Goal: Transaction & Acquisition: Purchase product/service

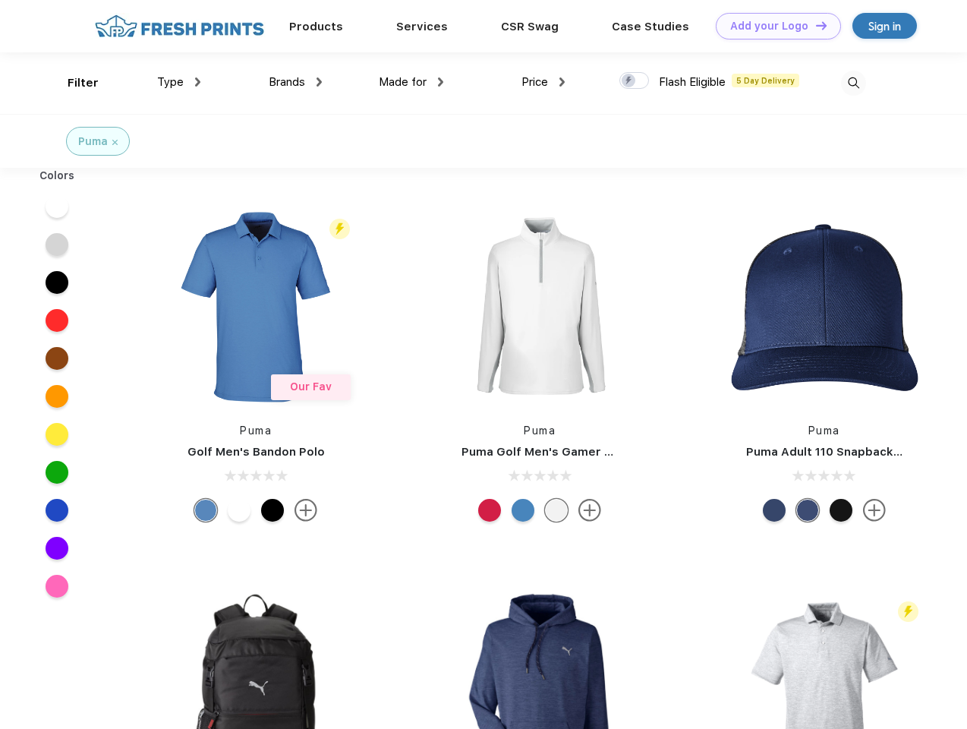
click at [773, 26] on link "Add your Logo Design Tool" at bounding box center [778, 26] width 125 height 27
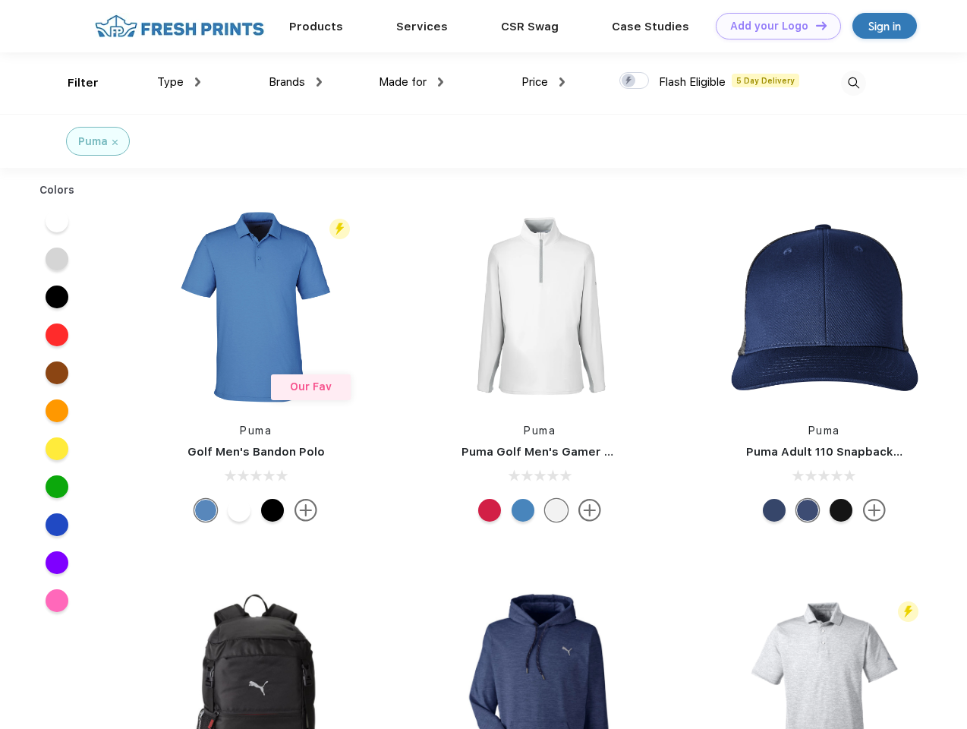
click at [0, 0] on div "Design Tool" at bounding box center [0, 0] width 0 height 0
click at [814, 25] on link "Add your Logo Design Tool" at bounding box center [778, 26] width 125 height 27
click at [73, 83] on div "Filter" at bounding box center [83, 82] width 31 height 17
click at [179, 82] on span "Type" at bounding box center [170, 82] width 27 height 14
click at [295, 82] on span "Brands" at bounding box center [287, 82] width 36 height 14
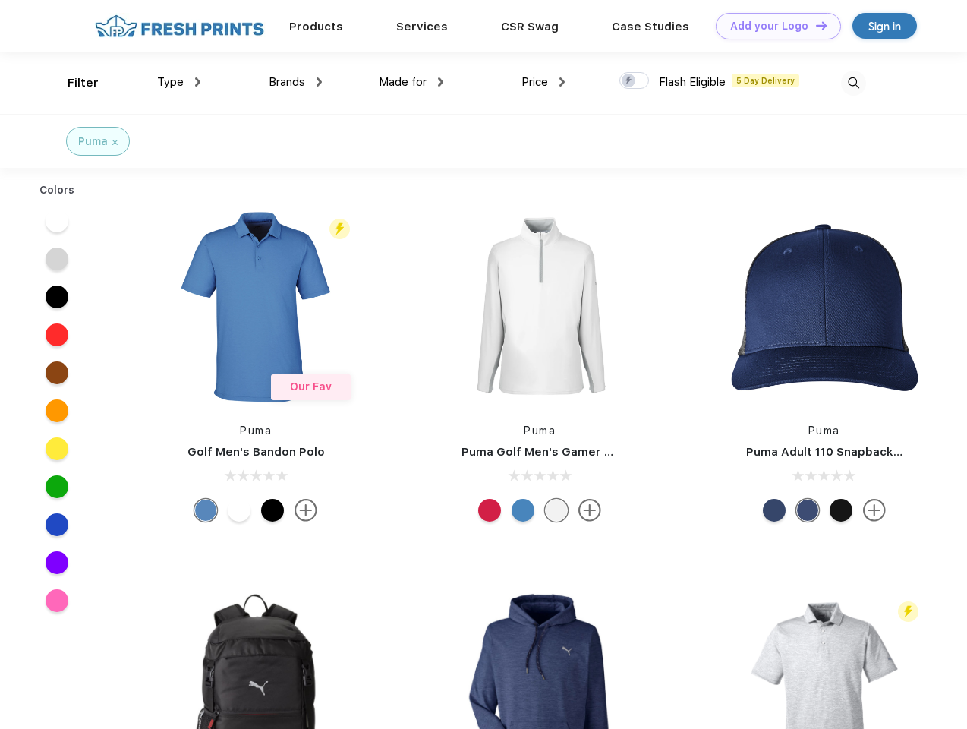
click at [411, 82] on span "Made for" at bounding box center [403, 82] width 48 height 14
click at [543, 82] on span "Price" at bounding box center [534, 82] width 27 height 14
click at [635, 81] on div at bounding box center [634, 80] width 30 height 17
click at [629, 81] on input "checkbox" at bounding box center [624, 76] width 10 height 10
click at [853, 83] on img at bounding box center [853, 83] width 25 height 25
